Goal: Information Seeking & Learning: Learn about a topic

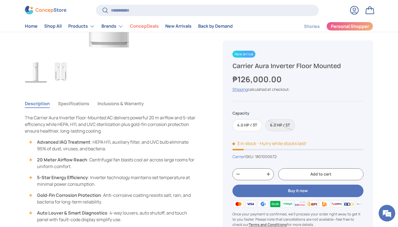
scroll to position [171, 0]
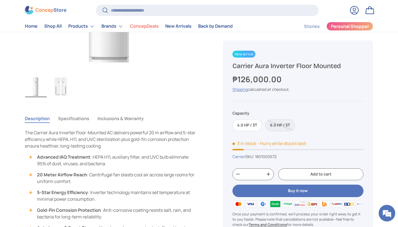
click at [79, 117] on button "Specifications" at bounding box center [73, 118] width 31 height 13
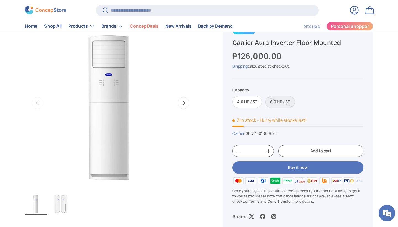
scroll to position [54, 0]
click at [185, 107] on button "Next" at bounding box center [184, 103] width 12 height 12
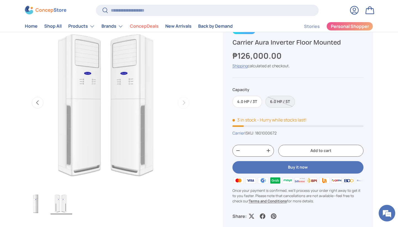
click at [40, 101] on button "Previous" at bounding box center [38, 103] width 12 height 12
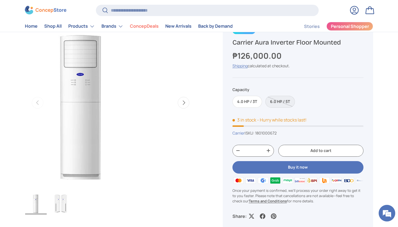
scroll to position [0, 0]
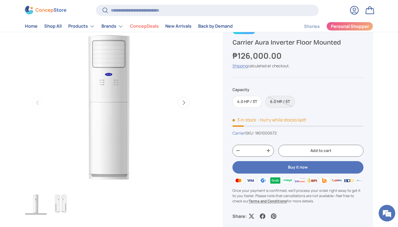
click at [186, 98] on button "Next" at bounding box center [184, 103] width 12 height 12
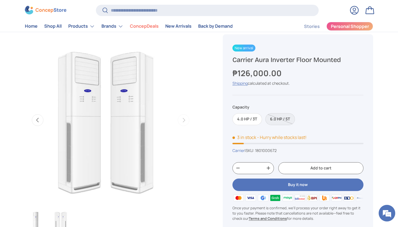
scroll to position [37, 0]
click at [41, 119] on button "Previous" at bounding box center [38, 120] width 12 height 12
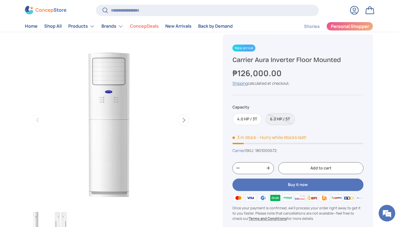
click at [188, 124] on button "Next" at bounding box center [184, 120] width 12 height 12
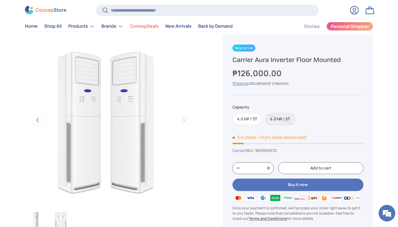
click at [281, 119] on label "6.0 HP / 5T" at bounding box center [280, 119] width 30 height 12
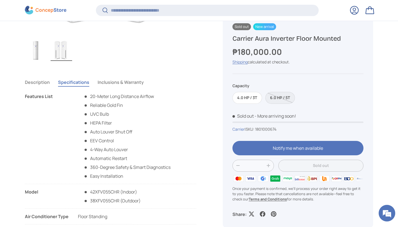
scroll to position [211, 0]
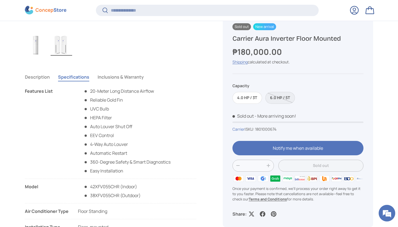
click at [38, 78] on button "Description" at bounding box center [37, 76] width 25 height 13
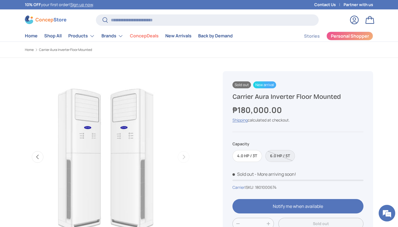
scroll to position [9, 0]
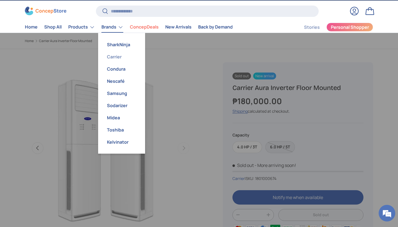
click at [122, 58] on link "Carrier" at bounding box center [121, 57] width 40 height 12
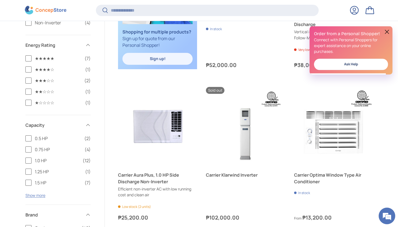
scroll to position [440, 0]
click at [387, 32] on button at bounding box center [386, 31] width 7 height 7
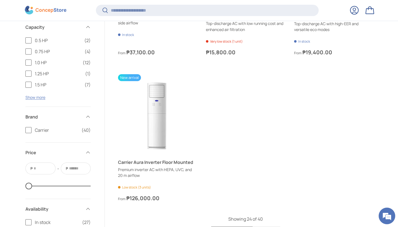
scroll to position [0, 0]
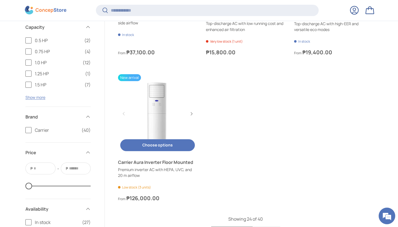
click at [185, 159] on link "Carrier Aura Inverter Floor Mounted" at bounding box center [157, 162] width 79 height 7
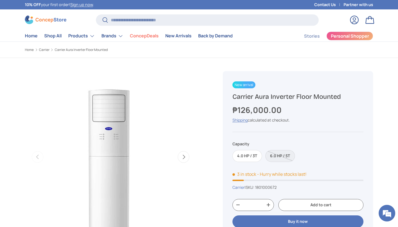
scroll to position [22, 0]
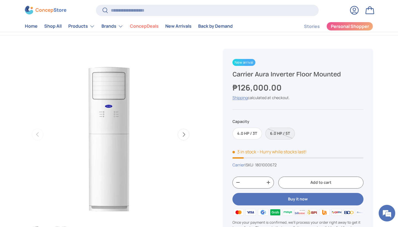
click at [287, 131] on label "6.0 HP / 5T" at bounding box center [280, 133] width 30 height 12
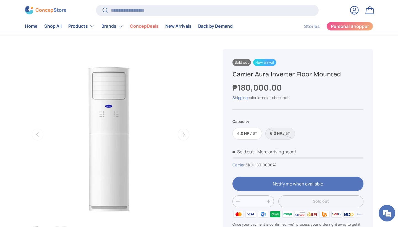
click at [187, 136] on button "Next" at bounding box center [184, 134] width 12 height 12
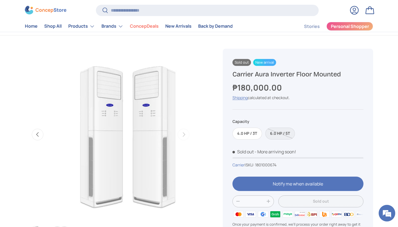
scroll to position [0, 174]
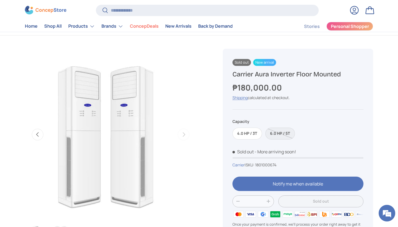
click at [33, 136] on button "Previous" at bounding box center [38, 134] width 12 height 12
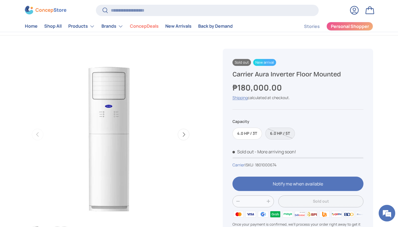
scroll to position [0, 0]
click at [186, 135] on button "Next" at bounding box center [184, 134] width 12 height 12
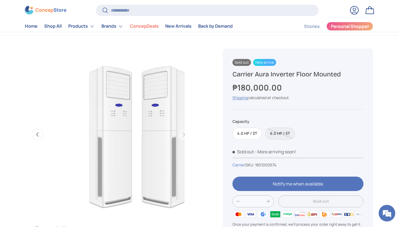
scroll to position [0, 174]
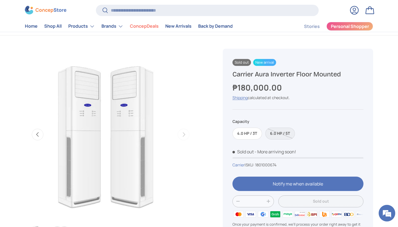
click at [38, 132] on button "Previous" at bounding box center [38, 134] width 12 height 12
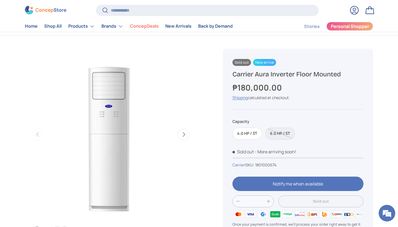
click at [179, 135] on button "Next" at bounding box center [184, 134] width 12 height 12
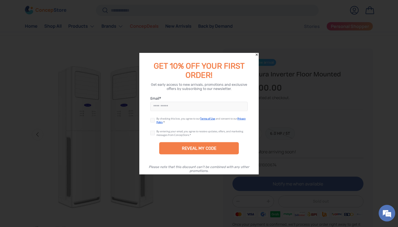
click at [256, 54] on icon "Close" at bounding box center [257, 55] width 4 height 4
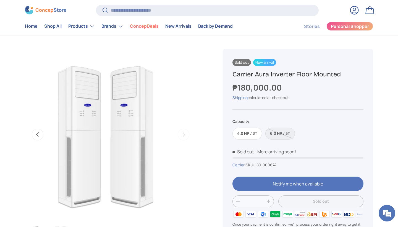
click at [38, 134] on button "Previous" at bounding box center [38, 134] width 12 height 12
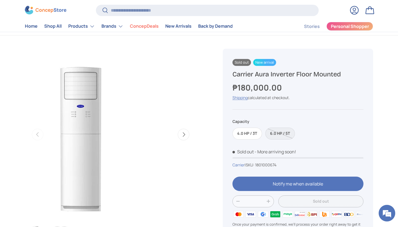
scroll to position [0, 0]
